Goal: Transaction & Acquisition: Purchase product/service

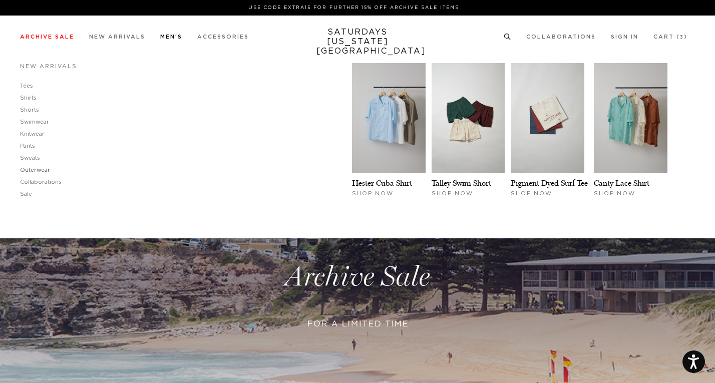
click at [38, 168] on link "Outerwear" at bounding box center [35, 170] width 30 height 6
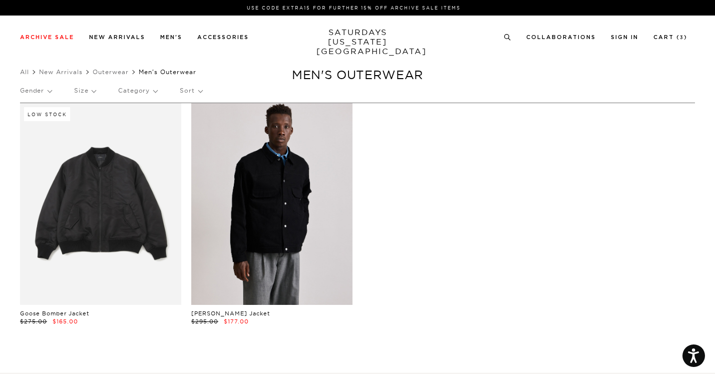
click at [284, 190] on link at bounding box center [271, 204] width 161 height 202
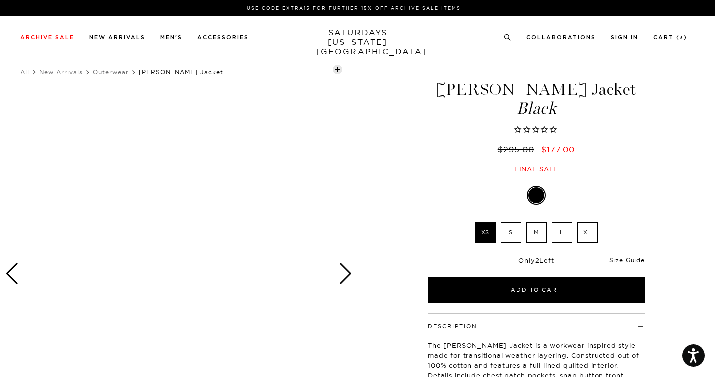
click at [350, 271] on div "Next slide" at bounding box center [346, 274] width 14 height 22
click at [350, 270] on div "Next slide" at bounding box center [346, 274] width 14 height 22
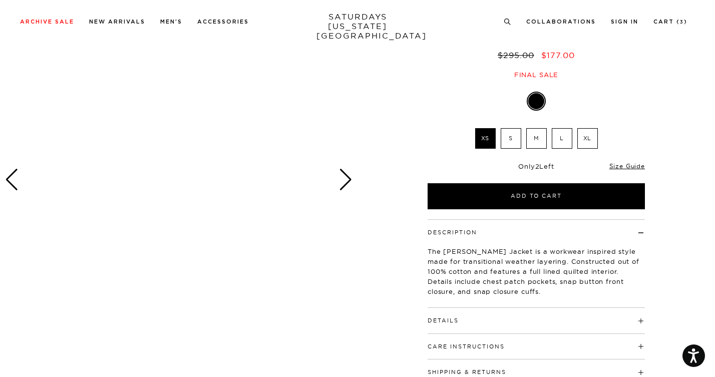
scroll to position [96, 0]
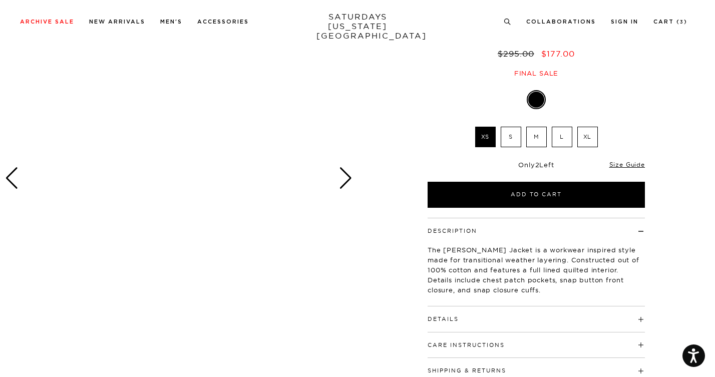
click at [307, 170] on div at bounding box center [179, 178] width 358 height 447
